Goal: Task Accomplishment & Management: Manage account settings

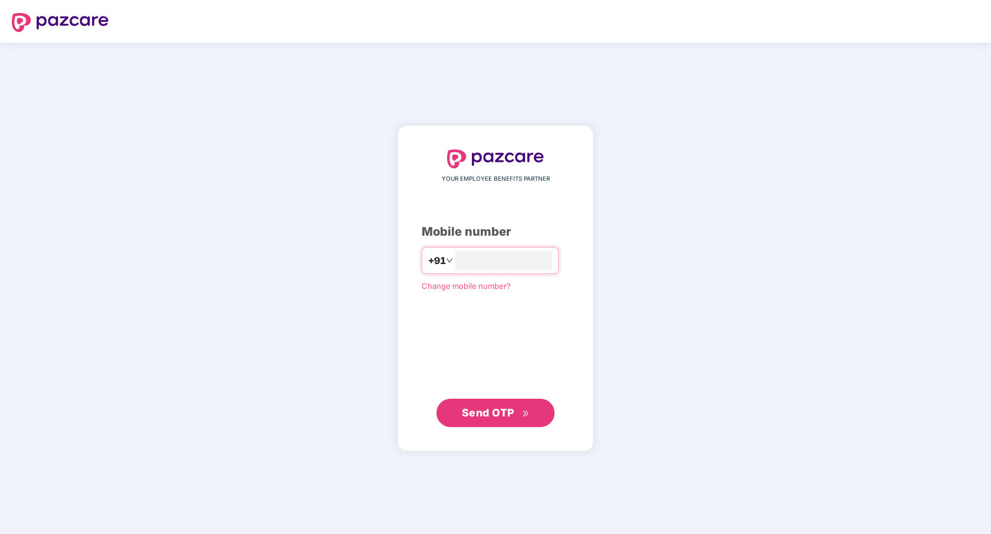
type input "**********"
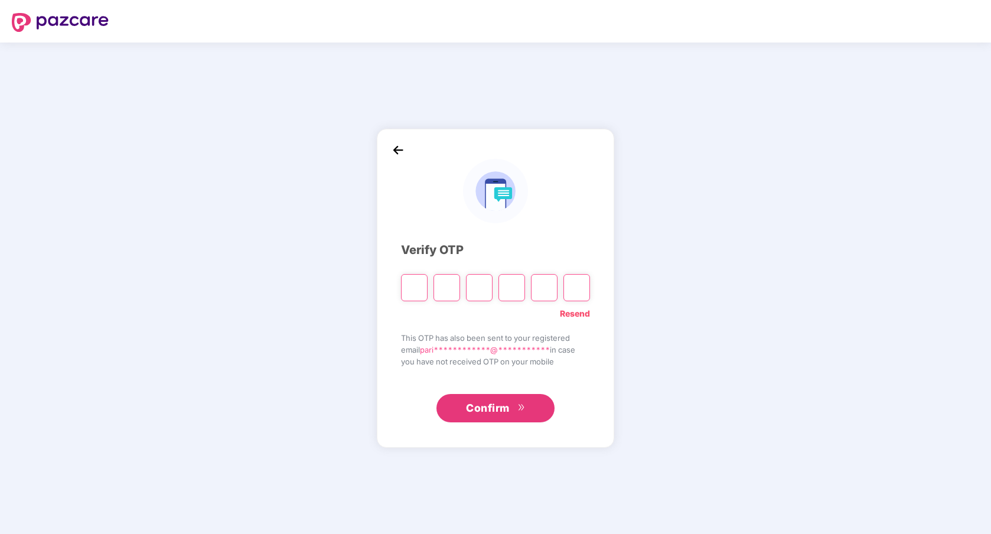
paste input "*"
type input "*"
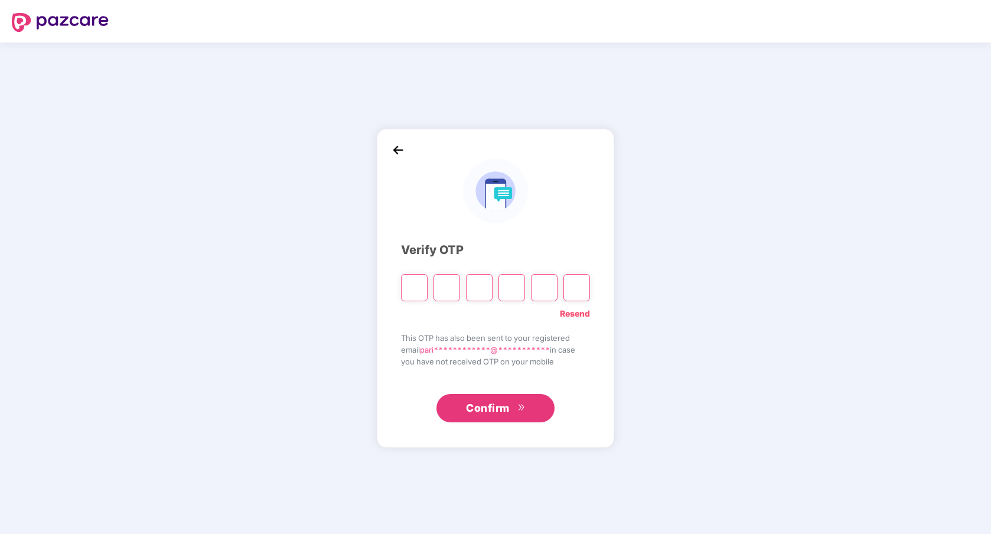
type input "*"
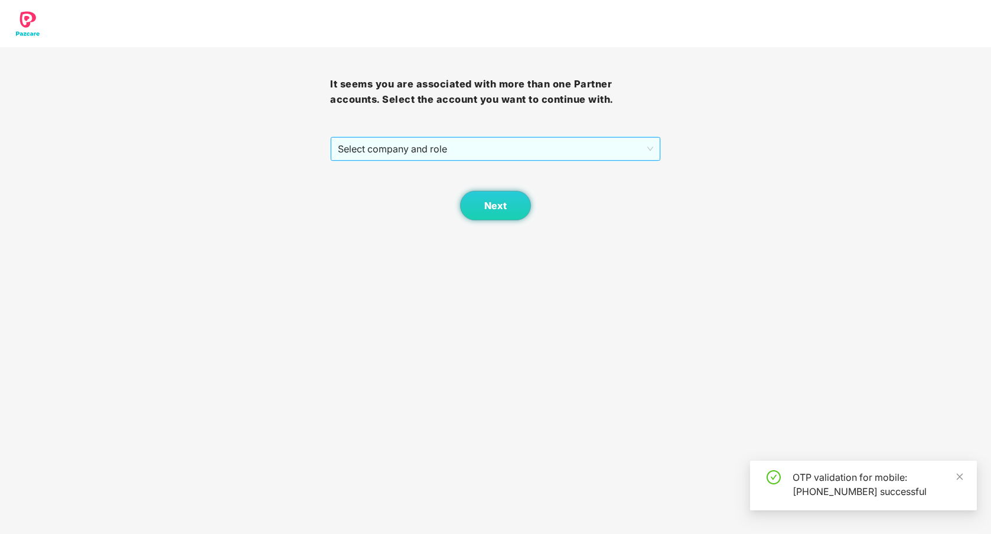
click at [445, 155] on span "Select company and role" at bounding box center [495, 149] width 315 height 22
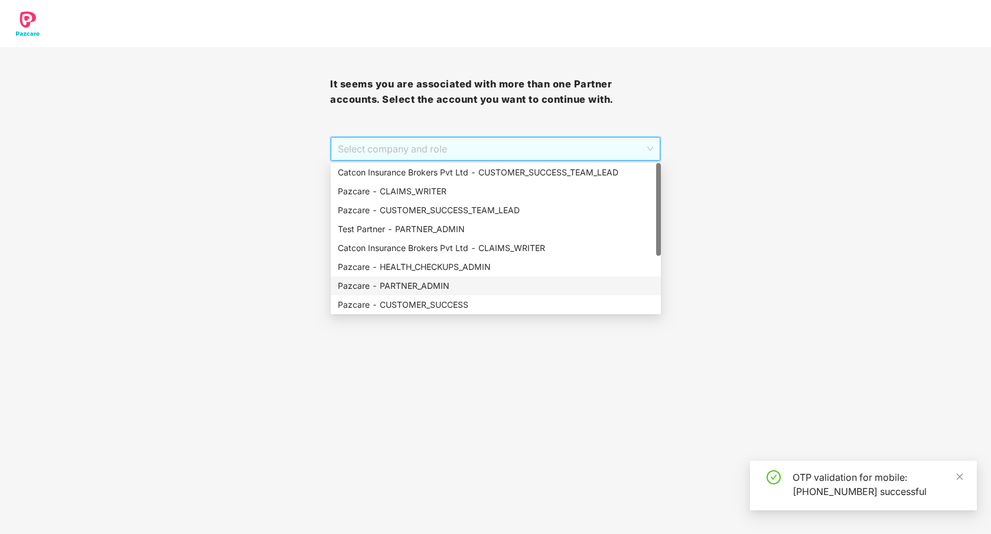
click at [436, 279] on div "Pazcare - PARTNER_ADMIN" at bounding box center [496, 285] width 330 height 19
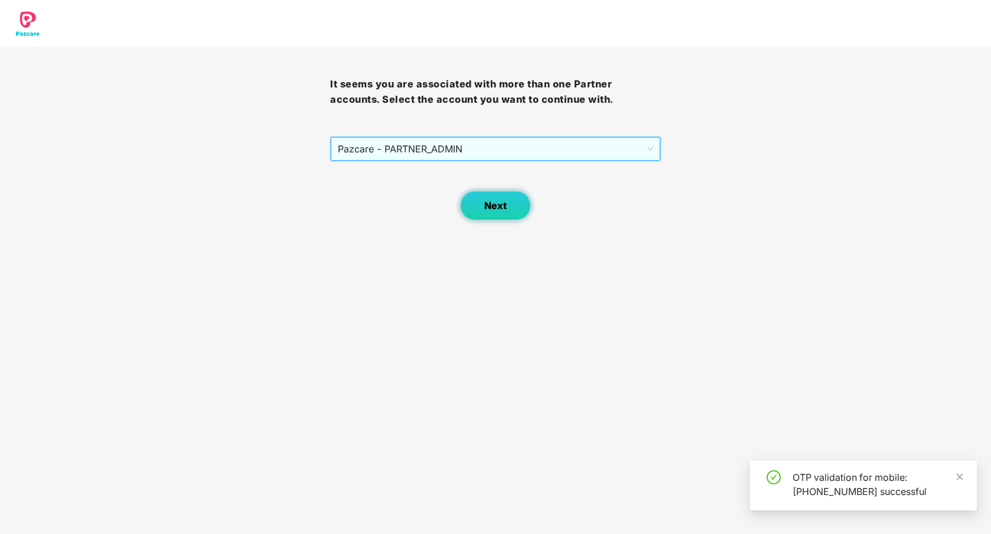
click at [499, 197] on button "Next" at bounding box center [495, 206] width 71 height 30
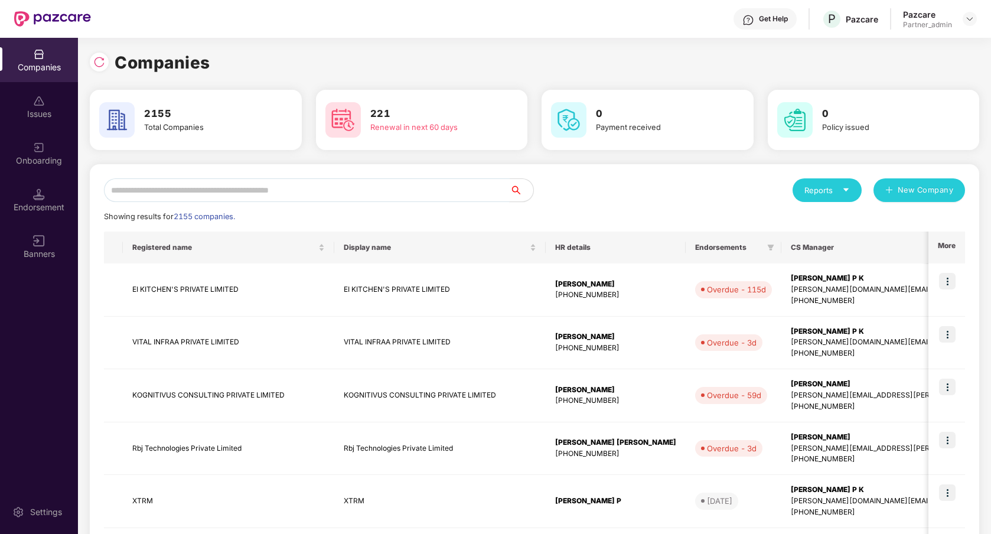
click at [335, 192] on input "text" at bounding box center [307, 190] width 406 height 24
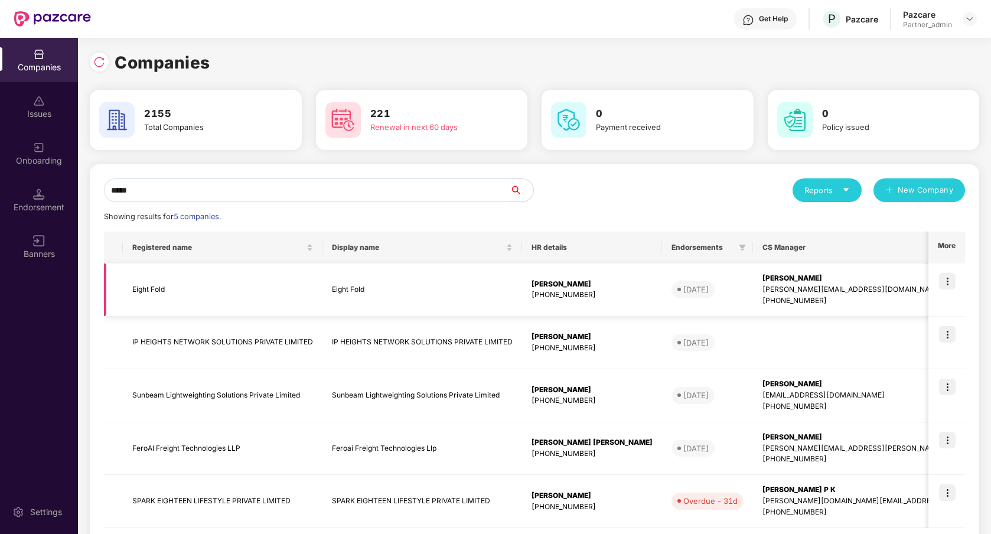
type input "*****"
click at [949, 282] on img at bounding box center [947, 281] width 17 height 17
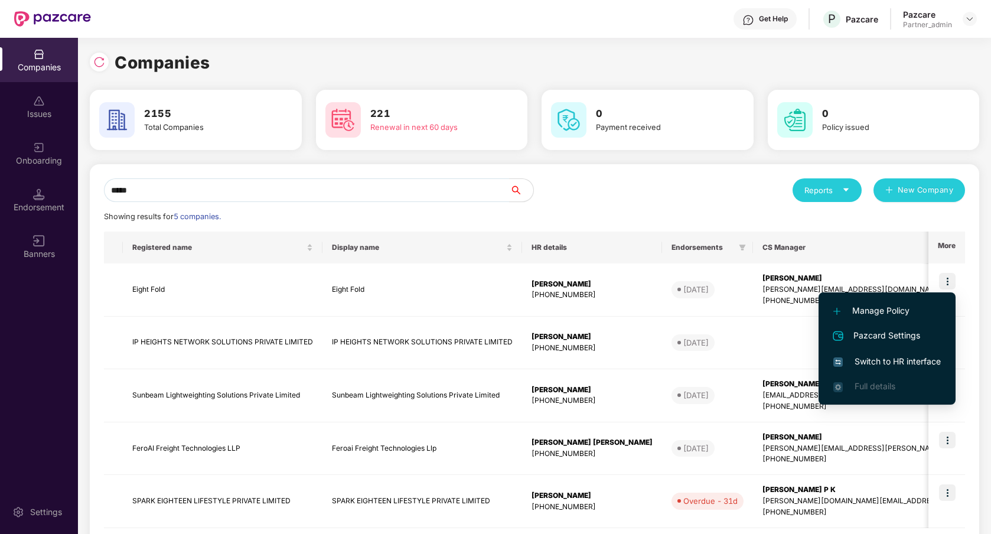
click at [893, 361] on span "Switch to HR interface" at bounding box center [886, 361] width 107 height 13
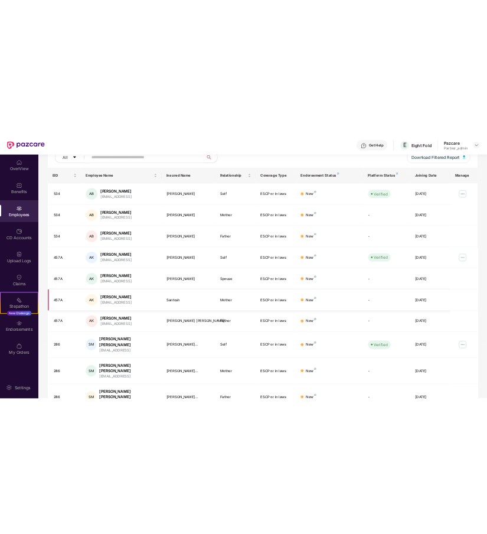
scroll to position [140, 0]
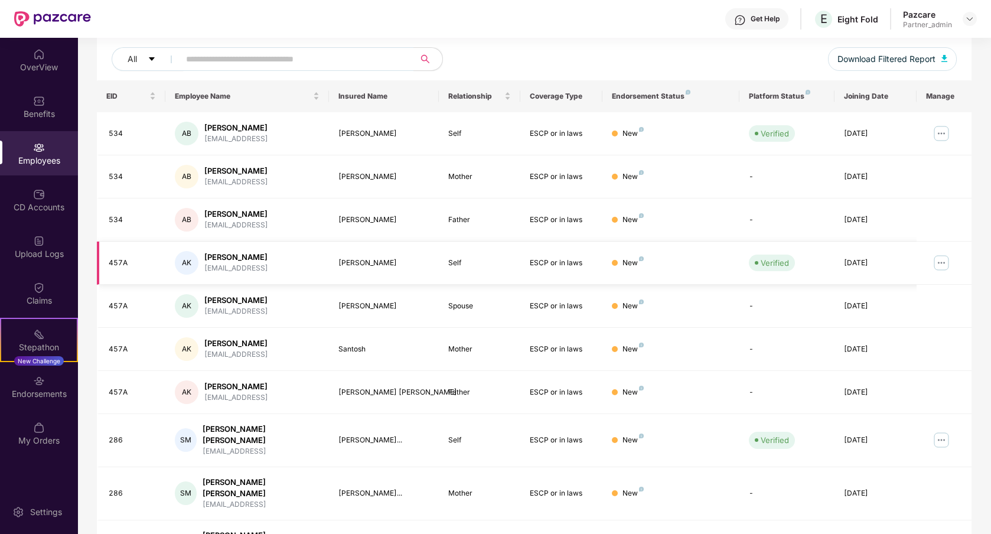
click at [943, 264] on img at bounding box center [941, 262] width 19 height 19
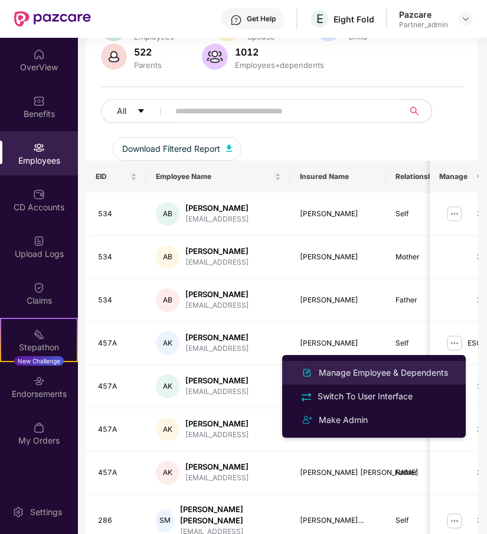
click at [427, 374] on div "Manage Employee & Dependents" at bounding box center [383, 372] width 134 height 13
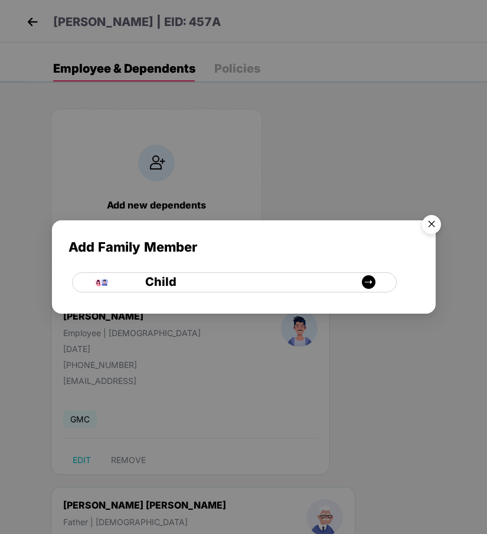
click at [429, 224] on img "Close" at bounding box center [431, 226] width 33 height 33
